Goal: Information Seeking & Learning: Understand process/instructions

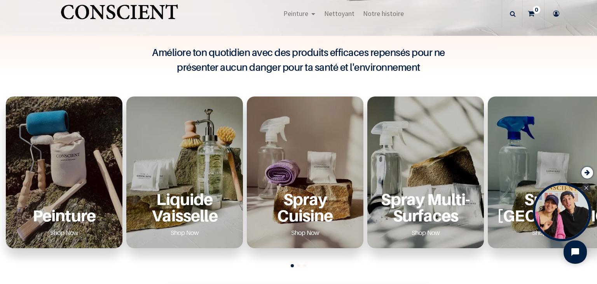
click at [93, 176] on div "Peinture Shop Now" at bounding box center [64, 172] width 117 height 152
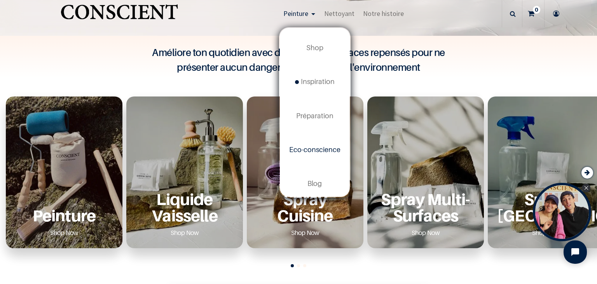
scroll to position [7, 0]
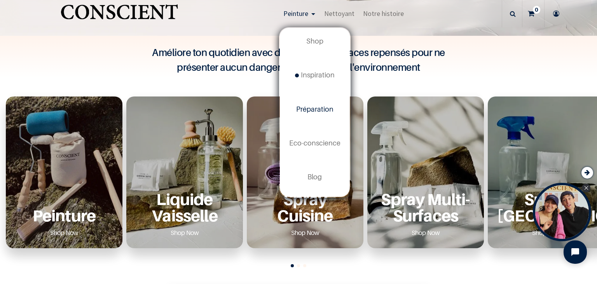
click at [316, 113] on link "Préparation" at bounding box center [315, 109] width 70 height 34
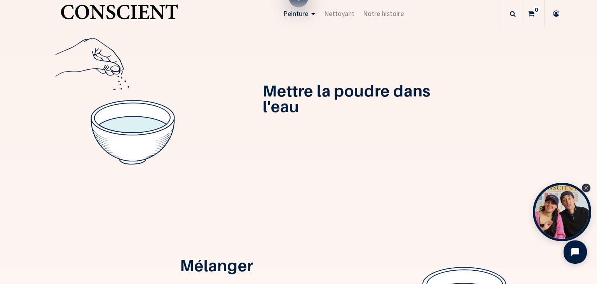
scroll to position [249, 0]
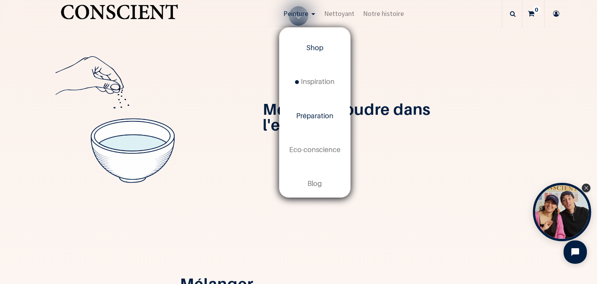
click at [315, 47] on span "Shop" at bounding box center [314, 48] width 17 height 8
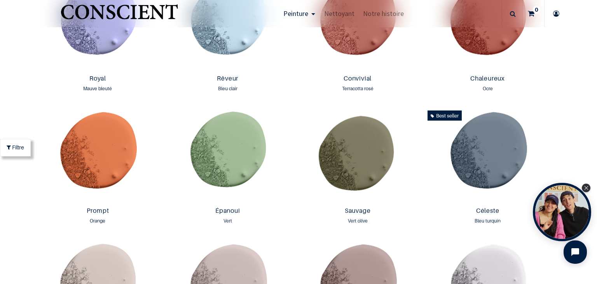
scroll to position [985, 0]
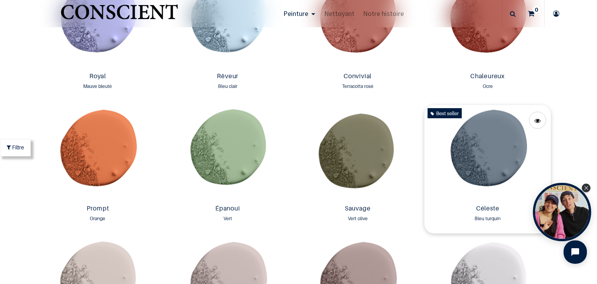
click at [478, 151] on img at bounding box center [487, 153] width 126 height 96
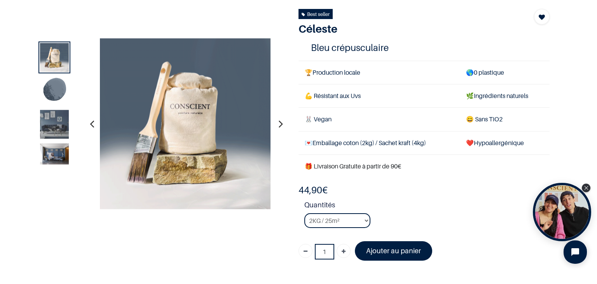
scroll to position [96, 0]
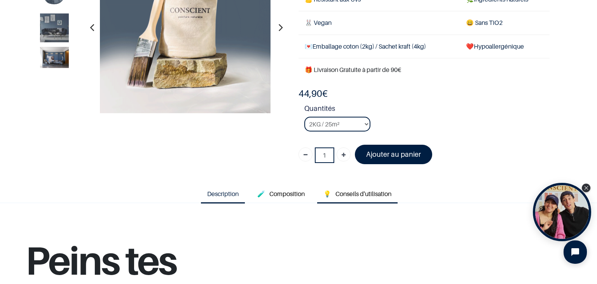
click at [351, 190] on span "Conseils d'utilisation" at bounding box center [363, 194] width 56 height 8
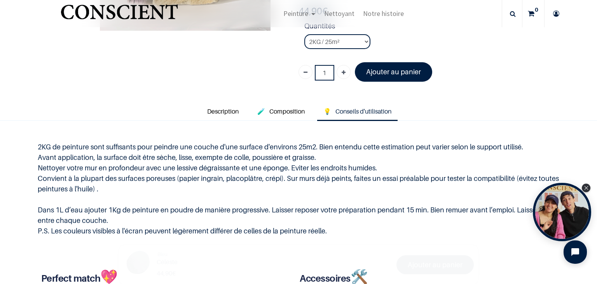
scroll to position [180, 0]
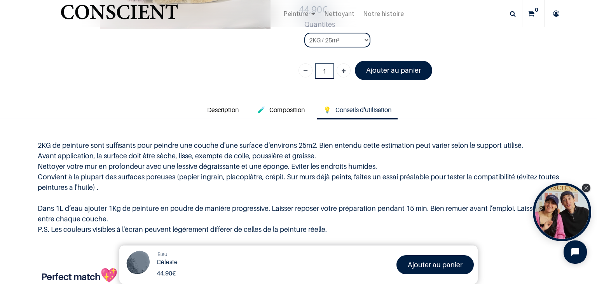
click at [120, 151] on p "2KG de peinture sont suffisants pour peindre une couche d'une surface d'environ…" at bounding box center [299, 187] width 522 height 94
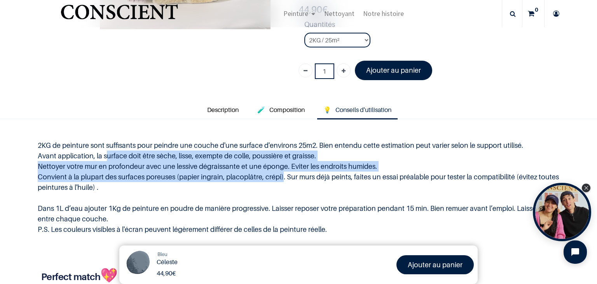
drag, startPoint x: 120, startPoint y: 151, endPoint x: 281, endPoint y: 182, distance: 163.7
click at [281, 182] on p "2KG de peinture sont suffisants pour peindre une couche d'une surface d'environ…" at bounding box center [299, 187] width 522 height 94
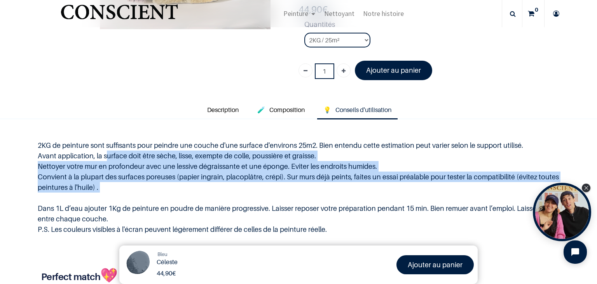
click at [281, 182] on p "2KG de peinture sont suffisants pour peindre une couche d'une surface d'environ…" at bounding box center [299, 187] width 522 height 94
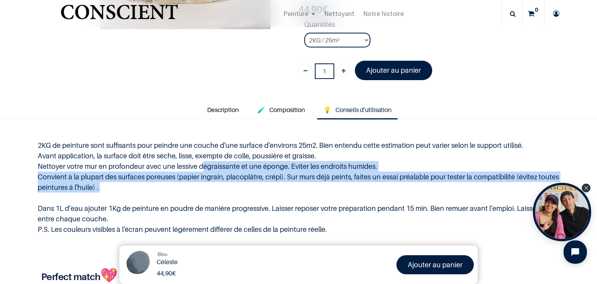
drag, startPoint x: 281, startPoint y: 182, endPoint x: 208, endPoint y: 159, distance: 76.5
click at [208, 159] on p "2KG de peinture sont suffisants pour peindre une couche d'une surface d'environ…" at bounding box center [299, 187] width 522 height 94
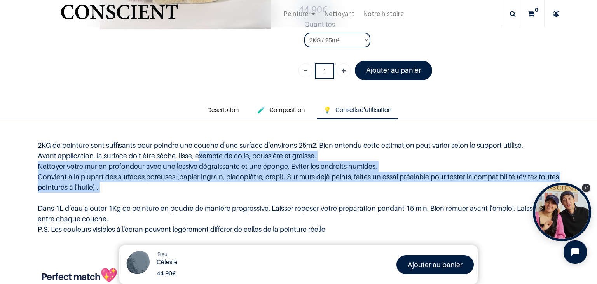
click at [208, 159] on p "2KG de peinture sont suffisants pour peindre une couche d'une surface d'environ…" at bounding box center [299, 187] width 522 height 94
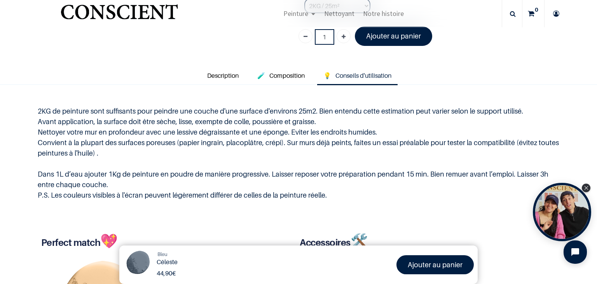
scroll to position [215, 0]
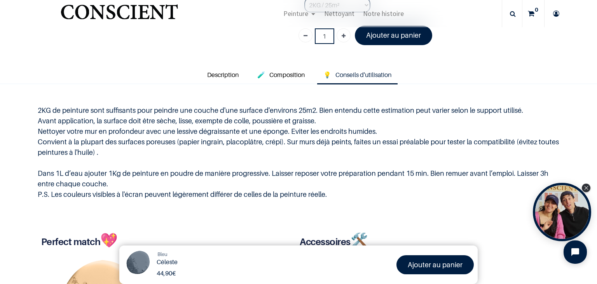
click at [189, 124] on p "2KG de peinture sont suffisants pour peindre une couche d'une surface d'environ…" at bounding box center [299, 152] width 522 height 94
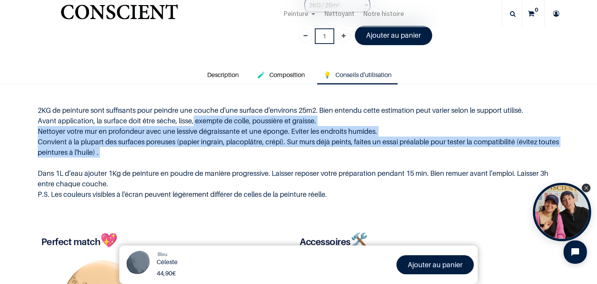
drag, startPoint x: 189, startPoint y: 124, endPoint x: 246, endPoint y: 150, distance: 62.8
click at [246, 150] on p "2KG de peinture sont suffisants pour peindre une couche d'une surface d'environ…" at bounding box center [299, 152] width 522 height 94
drag, startPoint x: 246, startPoint y: 150, endPoint x: 196, endPoint y: 119, distance: 57.9
click at [196, 119] on p "2KG de peinture sont suffisants pour peindre une couche d'une surface d'environ…" at bounding box center [299, 152] width 522 height 94
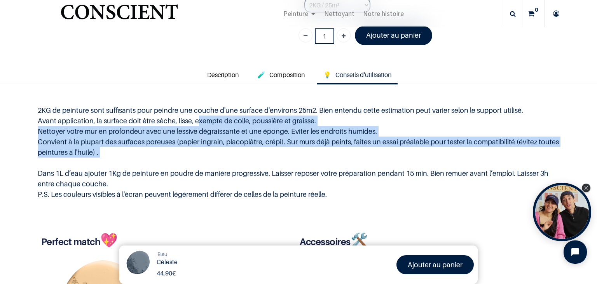
click at [196, 119] on p "2KG de peinture sont suffisants pour peindre une couche d'une surface d'environ…" at bounding box center [299, 152] width 522 height 94
drag, startPoint x: 196, startPoint y: 119, endPoint x: 252, endPoint y: 150, distance: 63.7
click at [252, 150] on p "2KG de peinture sont suffisants pour peindre une couche d'une surface d'environ…" at bounding box center [299, 152] width 522 height 94
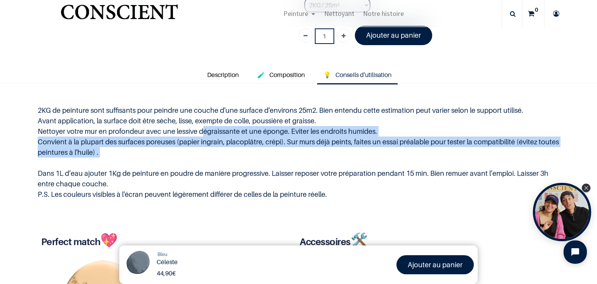
drag, startPoint x: 252, startPoint y: 150, endPoint x: 206, endPoint y: 128, distance: 51.5
click at [206, 128] on p "2KG de peinture sont suffisants pour peindre une couche d'une surface d'environ…" at bounding box center [299, 152] width 522 height 94
drag, startPoint x: 206, startPoint y: 128, endPoint x: 243, endPoint y: 150, distance: 43.7
click at [243, 150] on p "2KG de peinture sont suffisants pour peindre une couche d'une surface d'environ…" at bounding box center [299, 152] width 522 height 94
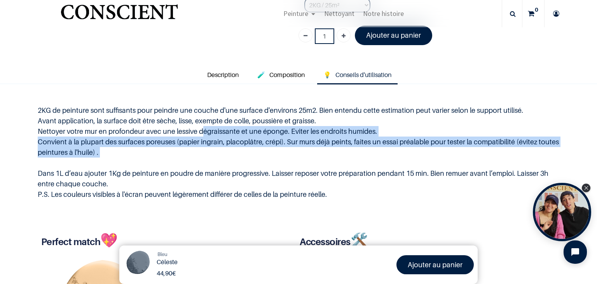
click at [243, 150] on p "2KG de peinture sont suffisants pour peindre une couche d'une surface d'environ…" at bounding box center [299, 152] width 522 height 94
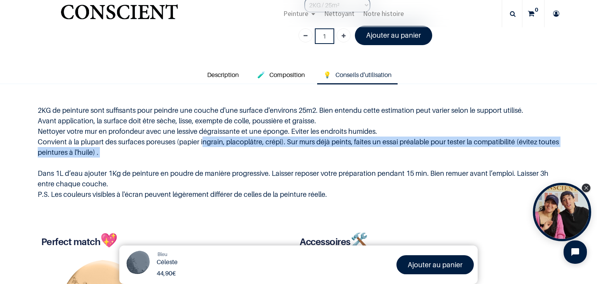
drag, startPoint x: 243, startPoint y: 150, endPoint x: 196, endPoint y: 133, distance: 50.9
click at [196, 133] on p "2KG de peinture sont suffisants pour peindre une couche d'une surface d'environ…" at bounding box center [299, 152] width 522 height 94
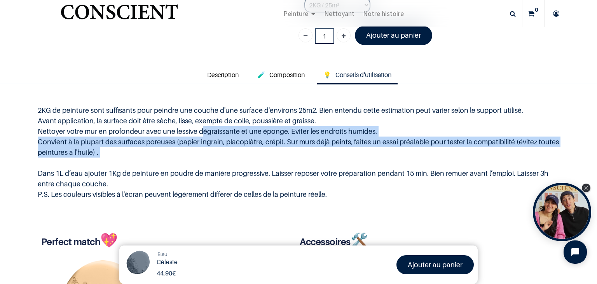
click at [196, 133] on p "2KG de peinture sont suffisants pour peindre une couche d'une surface d'environ…" at bounding box center [299, 152] width 522 height 94
drag, startPoint x: 196, startPoint y: 133, endPoint x: 228, endPoint y: 153, distance: 38.1
click at [228, 153] on p "2KG de peinture sont suffisants pour peindre une couche d'une surface d'environ…" at bounding box center [299, 152] width 522 height 94
drag, startPoint x: 228, startPoint y: 153, endPoint x: 171, endPoint y: 126, distance: 62.8
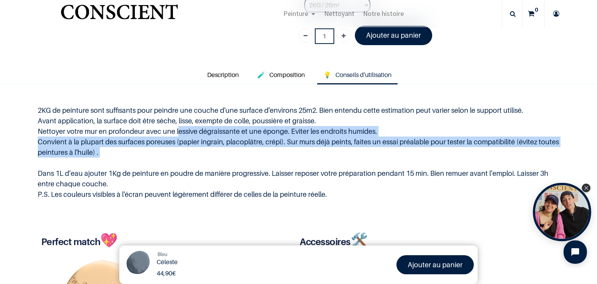
click at [171, 126] on p "2KG de peinture sont suffisants pour peindre une couche d'une surface d'environ…" at bounding box center [299, 152] width 522 height 94
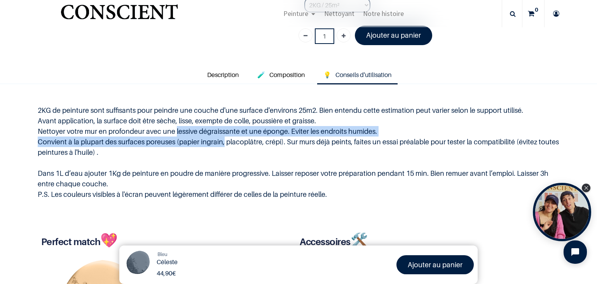
drag, startPoint x: 171, startPoint y: 126, endPoint x: 211, endPoint y: 148, distance: 46.1
click at [211, 148] on p "2KG de peinture sont suffisants pour peindre une couche d'une surface d'environ…" at bounding box center [299, 152] width 522 height 94
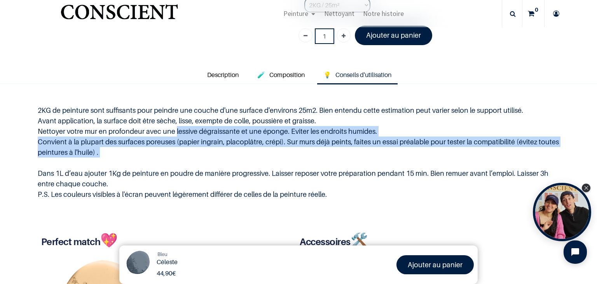
click at [211, 148] on p "2KG de peinture sont suffisants pour peindre une couche d'une surface d'environ…" at bounding box center [299, 152] width 522 height 94
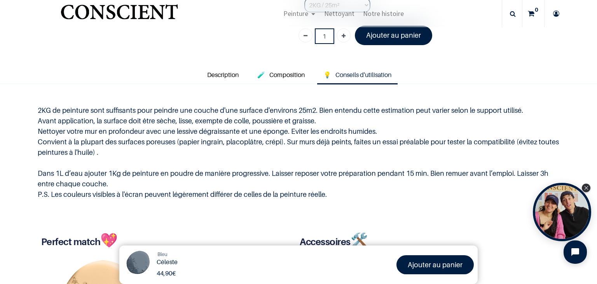
scroll to position [242, 0]
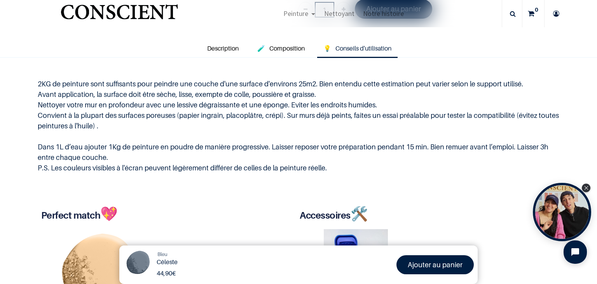
click at [211, 148] on p "2KG de peinture sont suffisants pour peindre une couche d'une surface d'environ…" at bounding box center [299, 126] width 522 height 94
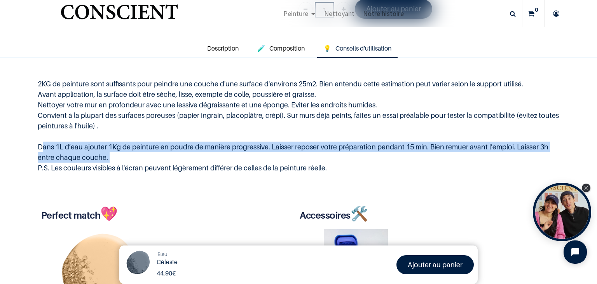
click at [211, 148] on p "2KG de peinture sont suffisants pour peindre une couche d'une surface d'environ…" at bounding box center [299, 126] width 522 height 94
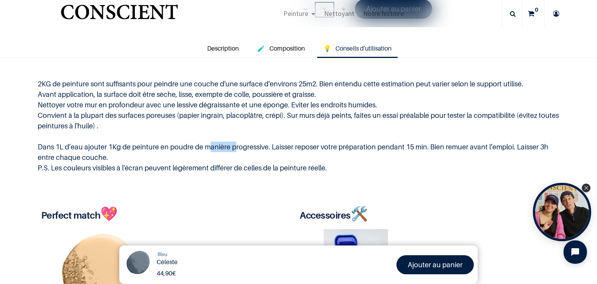
click at [211, 148] on p "2KG de peinture sont suffisants pour peindre une couche d'une surface d'environ…" at bounding box center [299, 126] width 522 height 94
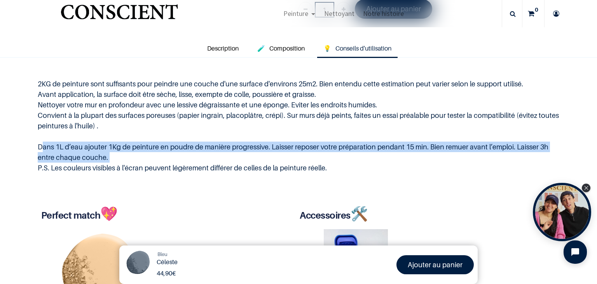
click at [211, 148] on p "2KG de peinture sont suffisants pour peindre une couche d'une surface d'environ…" at bounding box center [299, 126] width 522 height 94
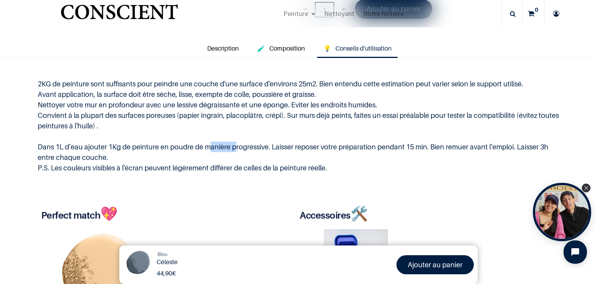
click at [211, 148] on p "2KG de peinture sont suffisants pour peindre une couche d'une surface d'environ…" at bounding box center [299, 126] width 522 height 94
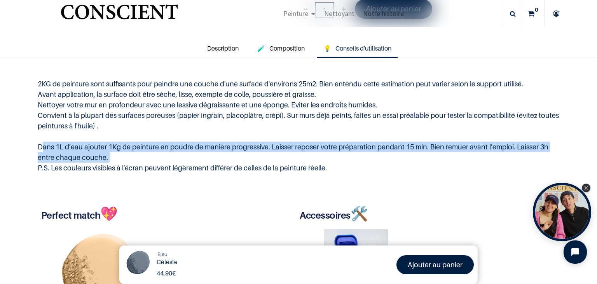
click at [211, 148] on p "2KG de peinture sont suffisants pour peindre une couche d'une surface d'environ…" at bounding box center [299, 126] width 522 height 94
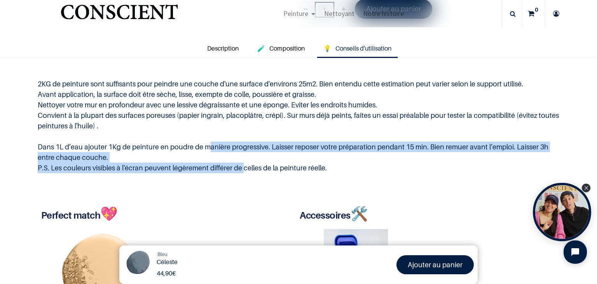
drag, startPoint x: 211, startPoint y: 148, endPoint x: 239, endPoint y: 168, distance: 33.7
click at [239, 168] on p "2KG de peinture sont suffisants pour peindre une couche d'une surface d'environ…" at bounding box center [299, 126] width 522 height 94
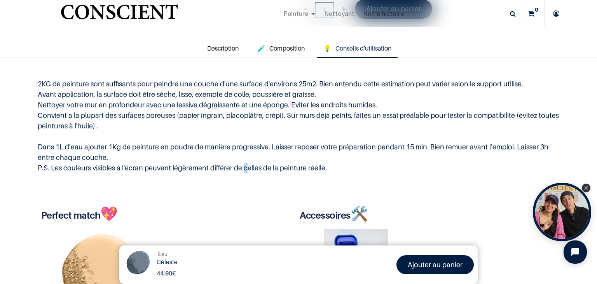
click at [239, 168] on p "2KG de peinture sont suffisants pour peindre une couche d'une surface d'environ…" at bounding box center [299, 126] width 522 height 94
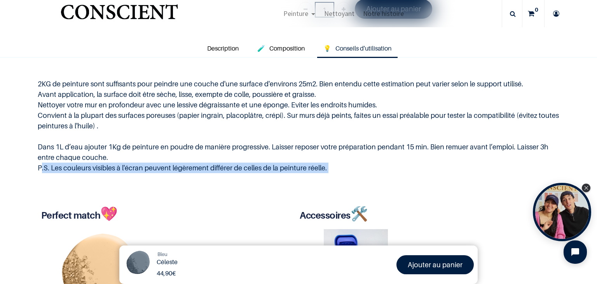
click at [239, 168] on p "2KG de peinture sont suffisants pour peindre une couche d'une surface d'environ…" at bounding box center [299, 126] width 522 height 94
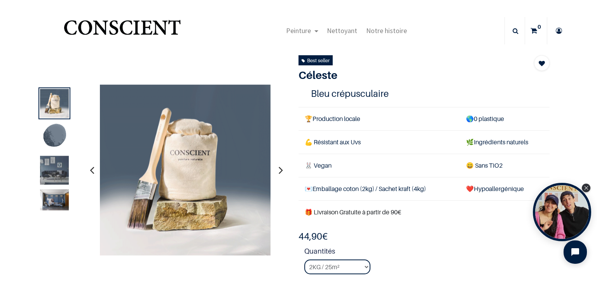
scroll to position [19, 0]
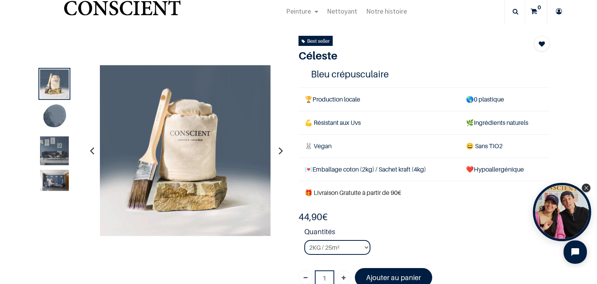
click at [53, 122] on img at bounding box center [54, 117] width 29 height 29
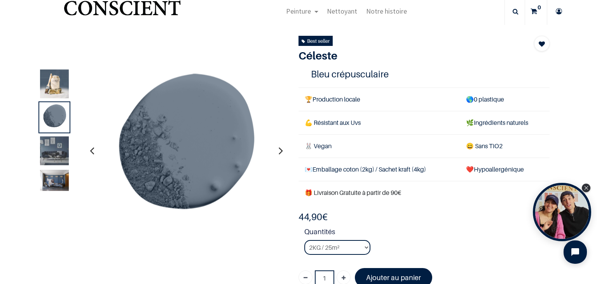
click at [57, 149] on img at bounding box center [54, 150] width 29 height 29
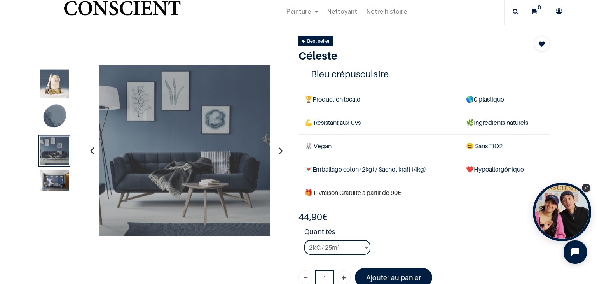
scroll to position [26, 0]
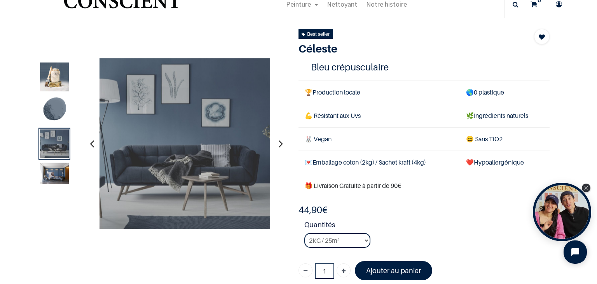
click at [52, 174] on img at bounding box center [54, 173] width 29 height 21
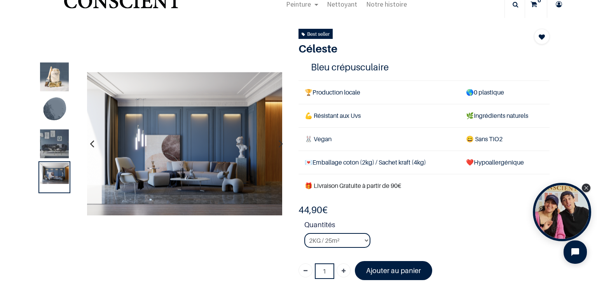
click at [52, 152] on img at bounding box center [54, 143] width 29 height 29
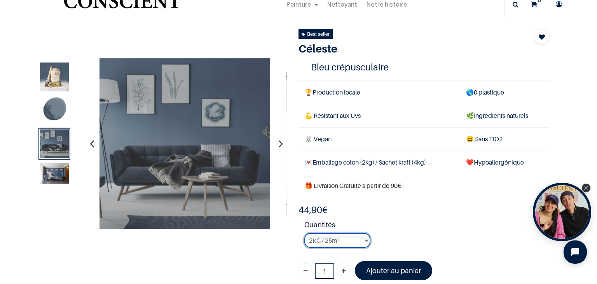
click at [359, 237] on select "2KG / 25m² 4KG / 50m² 8KG / 100m² Testeur" at bounding box center [337, 240] width 66 height 15
click at [304, 233] on select "2KG / 25m² 4KG / 50m² 8KG / 100m² Testeur" at bounding box center [337, 240] width 66 height 15
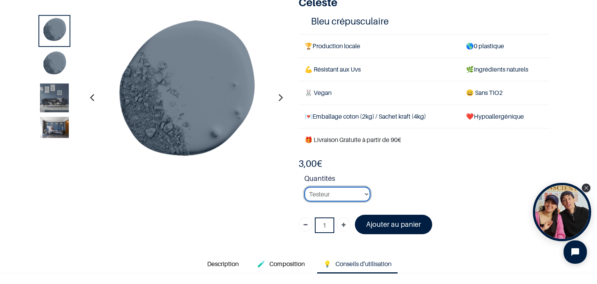
scroll to position [82, 0]
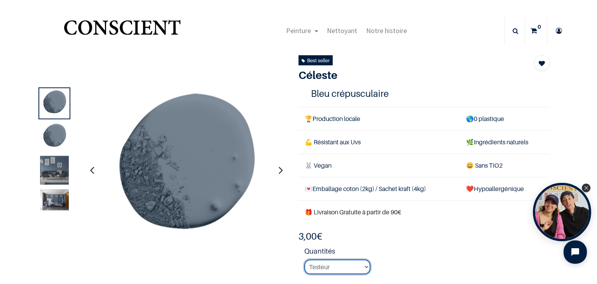
scroll to position [34, 0]
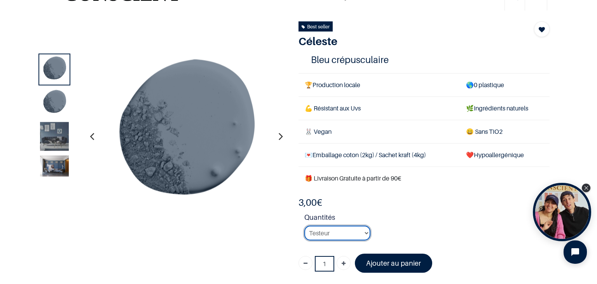
click at [363, 232] on select "2KG / 25m² 4KG / 50m² 8KG / 100m² Testeur" at bounding box center [337, 232] width 66 height 15
select select "117"
click at [304, 225] on select "2KG / 25m² 4KG / 50m² 8KG / 100m² Testeur" at bounding box center [337, 232] width 66 height 15
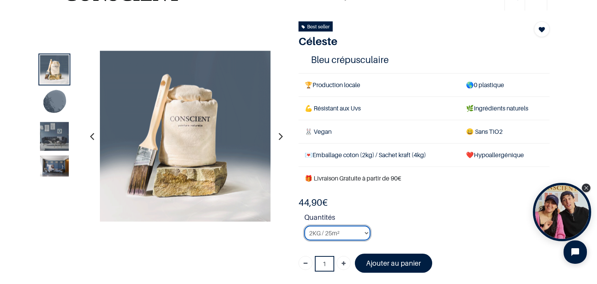
click at [358, 231] on select "2KG / 25m² 4KG / 50m² 8KG / 100m² Testeur" at bounding box center [337, 232] width 66 height 15
click at [404, 154] on td "💌 Emballage coton (2kg) / Sachet kraft (4kg)" at bounding box center [379, 154] width 161 height 23
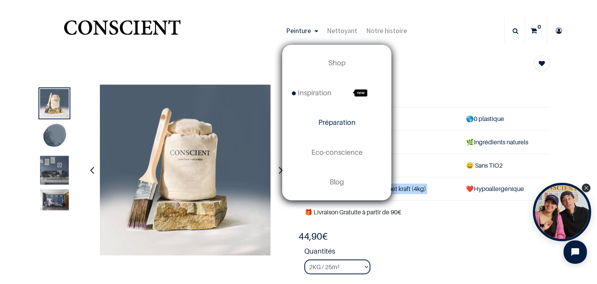
click at [337, 122] on span "Préparation" at bounding box center [336, 122] width 37 height 8
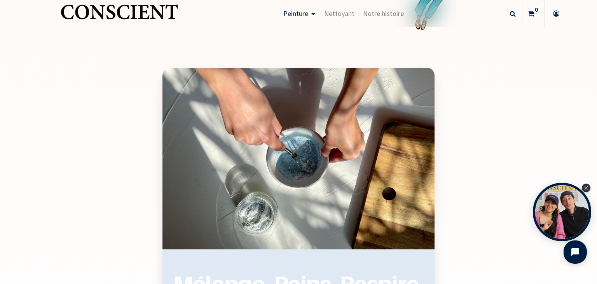
scroll to position [907, 0]
